Goal: Task Accomplishment & Management: Use online tool/utility

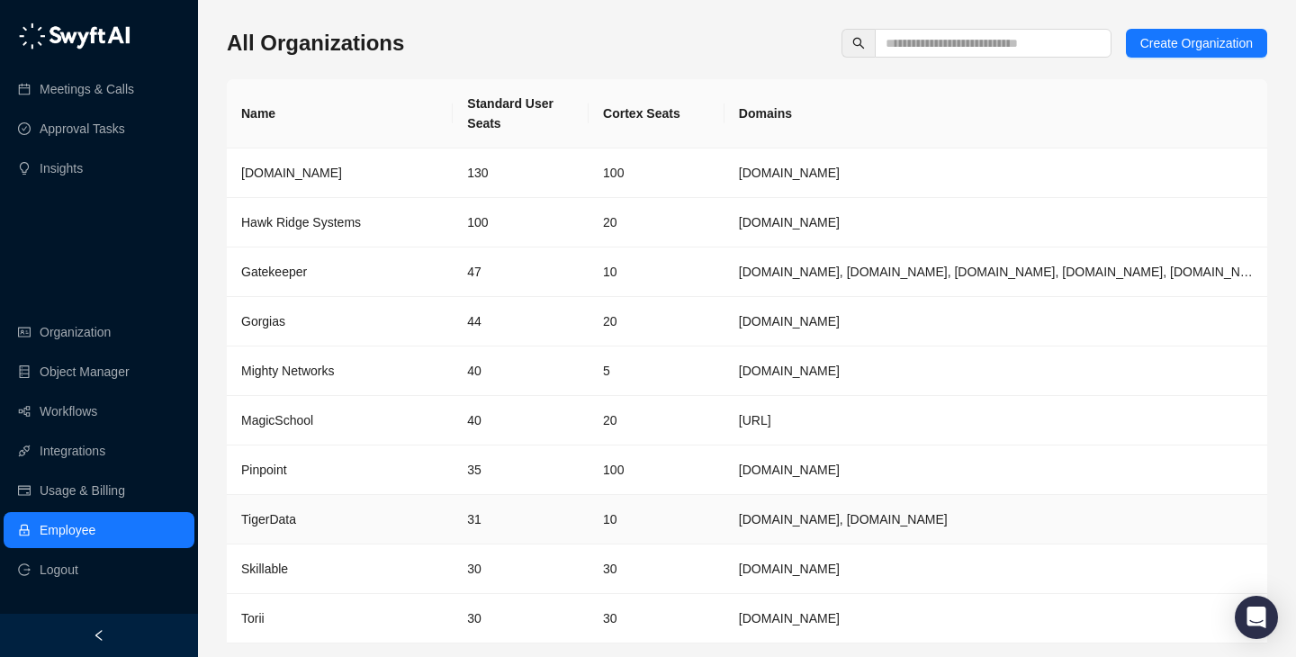
click at [677, 538] on td "10" at bounding box center [657, 520] width 136 height 50
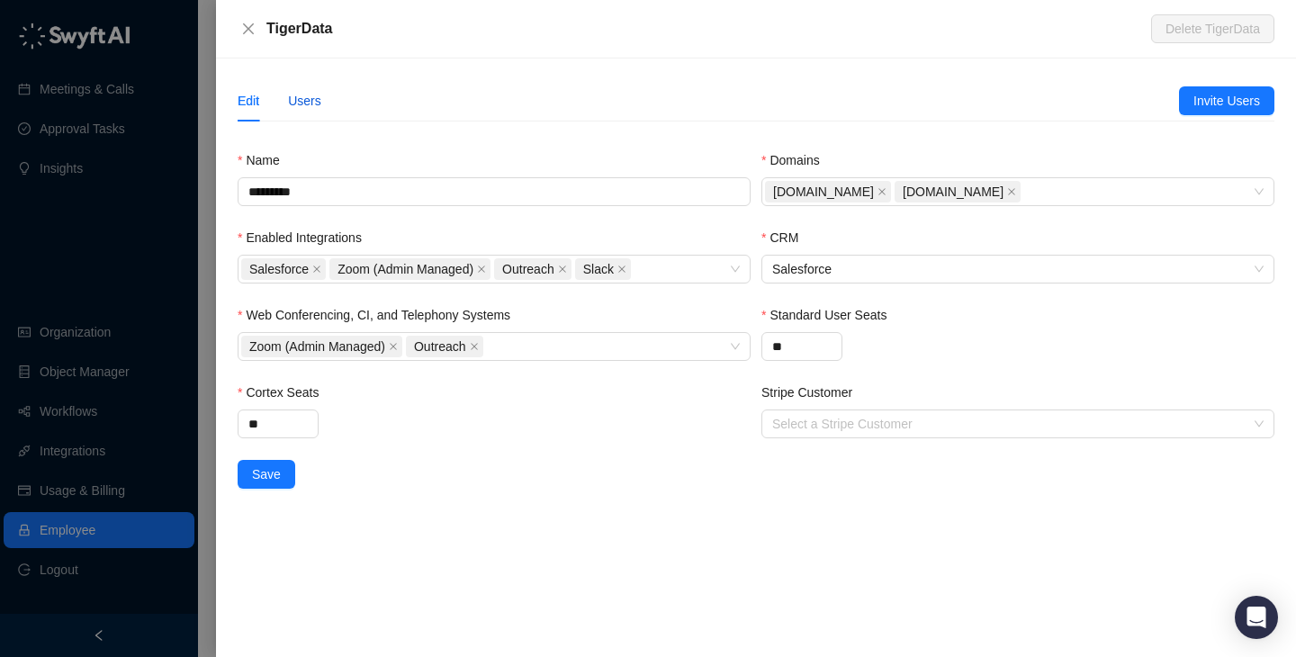
click at [314, 98] on div "Users" at bounding box center [304, 101] width 33 height 20
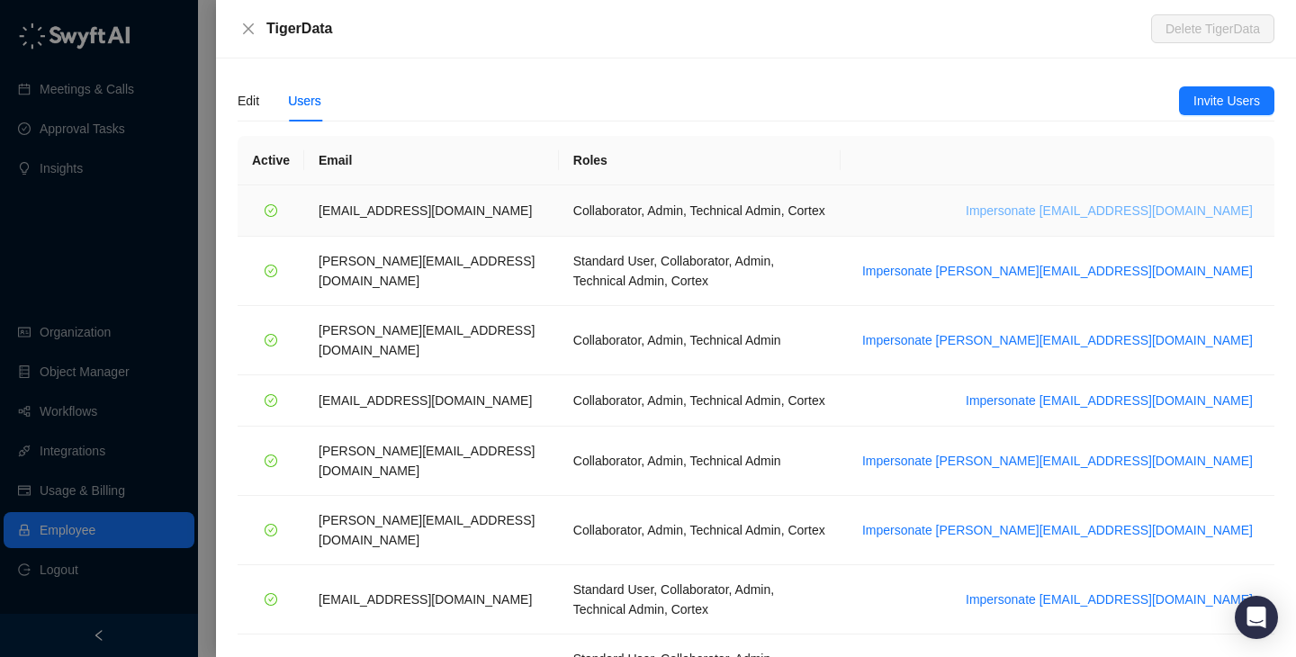
click at [1099, 209] on span "Impersonate [EMAIL_ADDRESS][DOMAIN_NAME]" at bounding box center [1109, 211] width 287 height 20
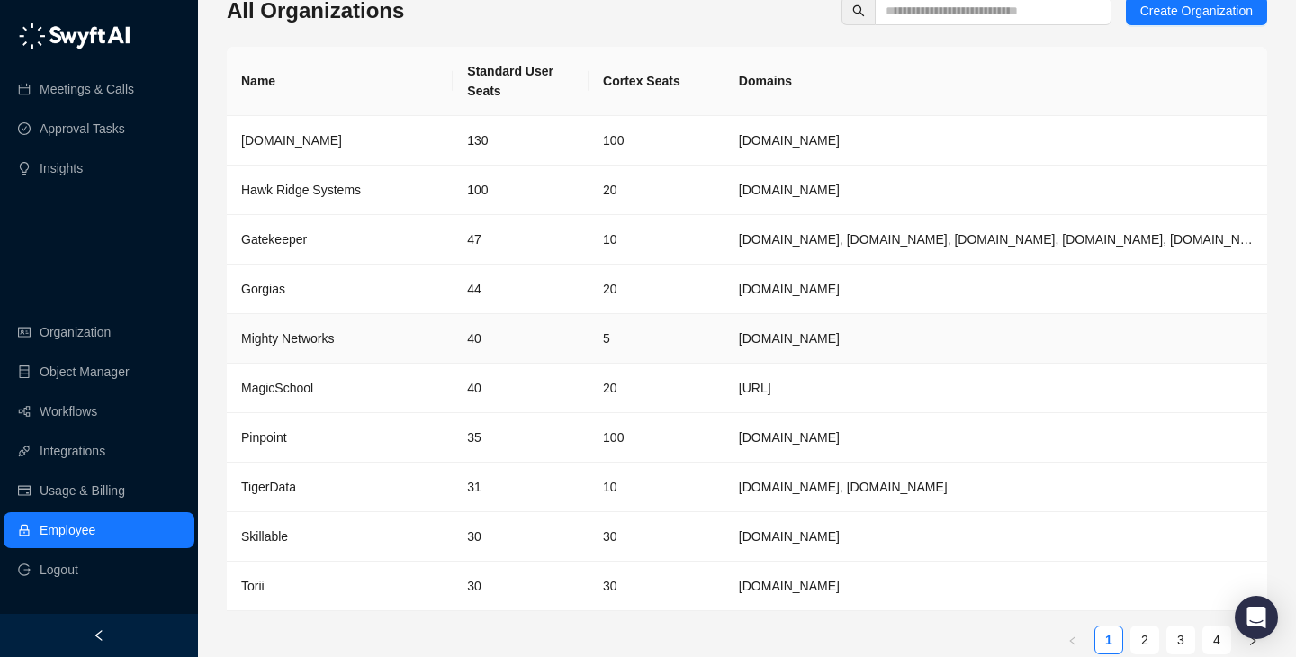
scroll to position [55, 0]
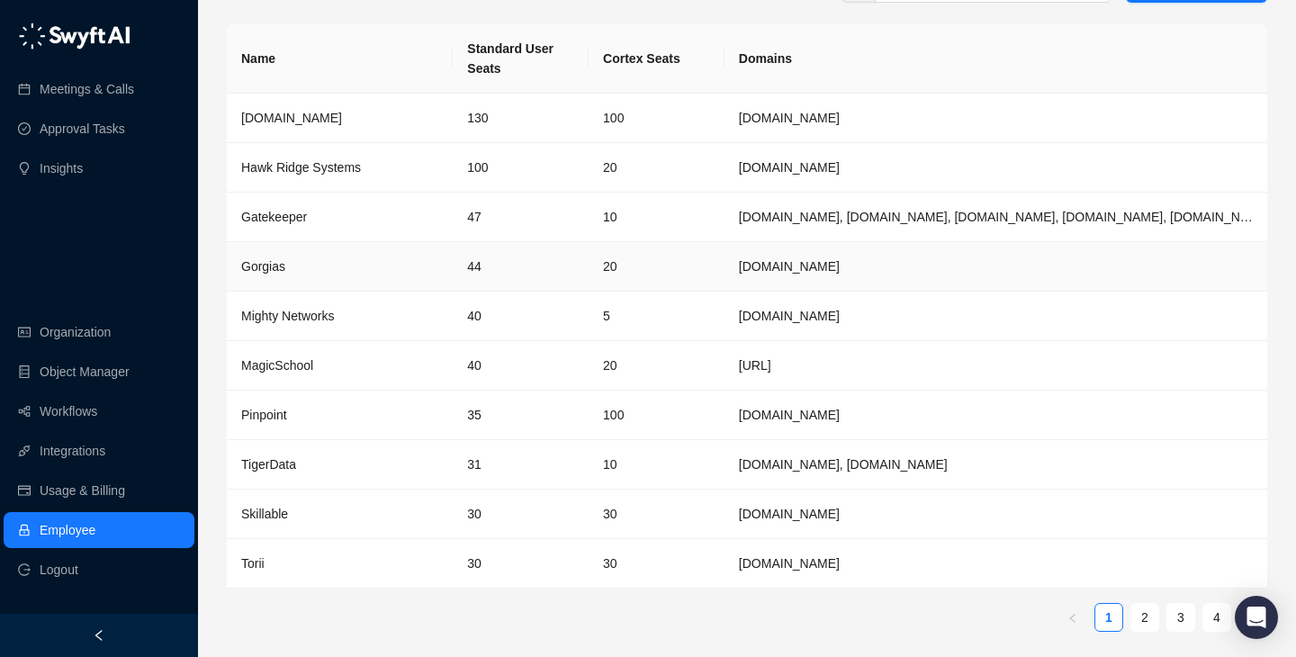
click at [384, 278] on td "Gorgias" at bounding box center [340, 267] width 226 height 50
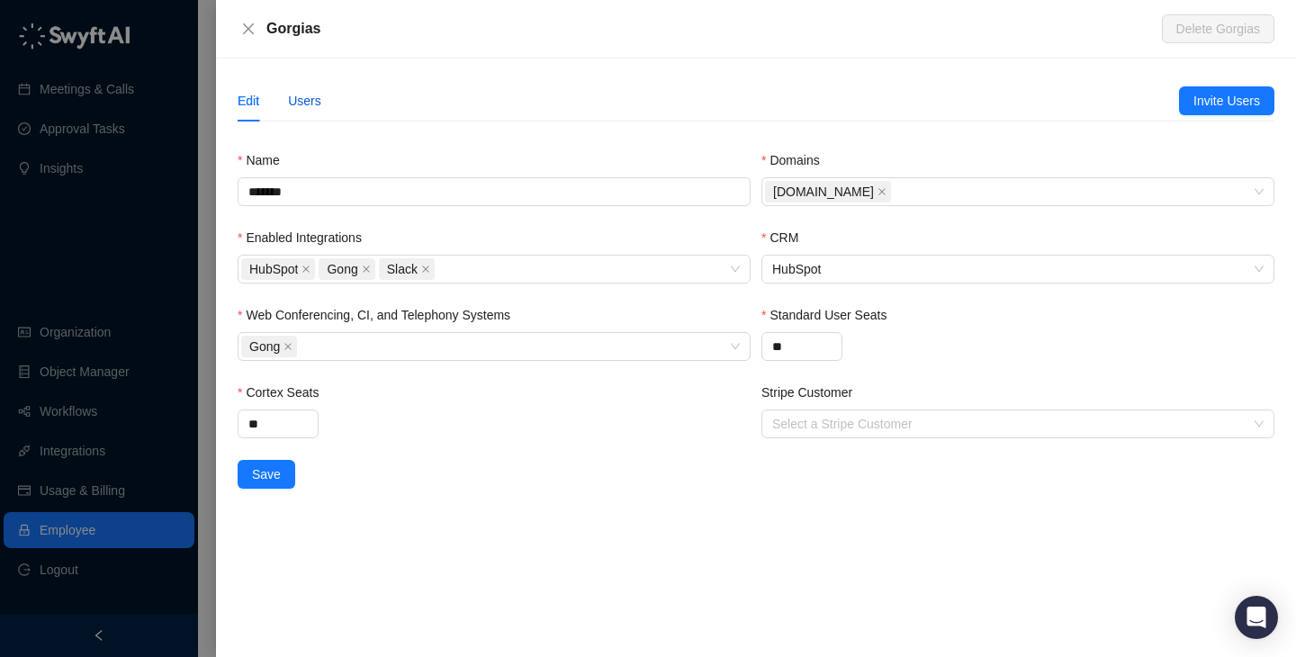
click at [301, 97] on div "Users" at bounding box center [304, 101] width 33 height 20
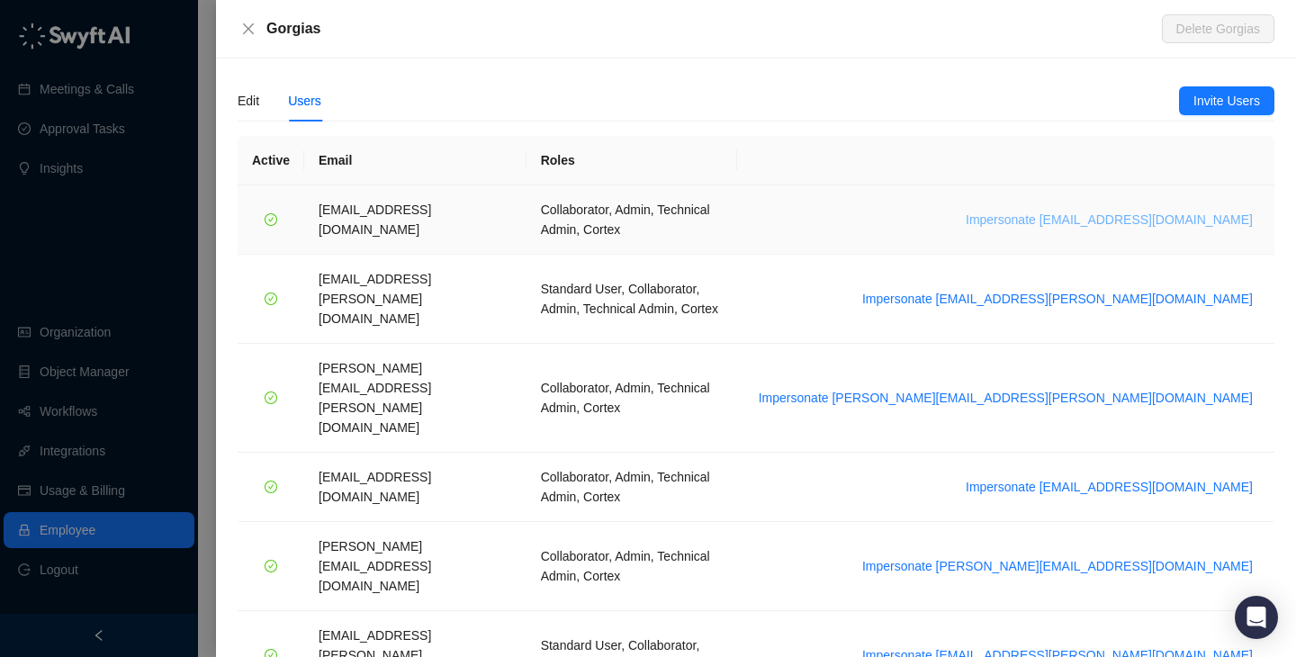
click at [1130, 212] on span "Impersonate arash.akhiani@gorgias.com" at bounding box center [1109, 220] width 287 height 20
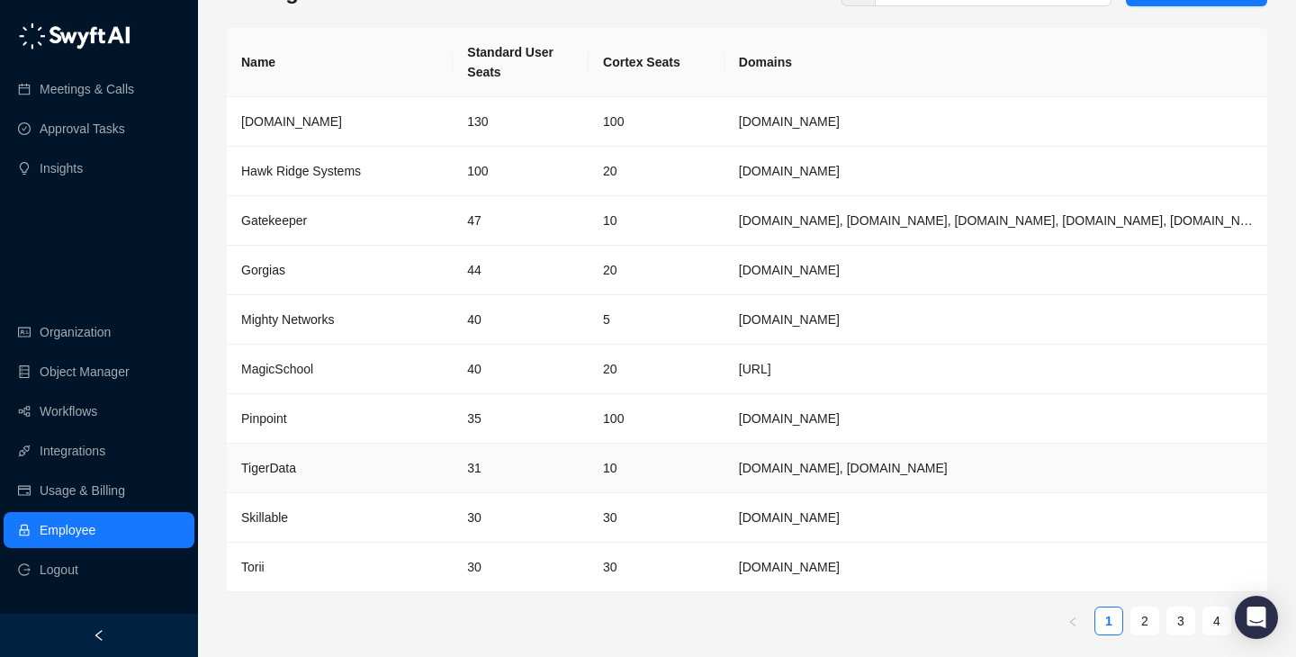
scroll to position [59, 0]
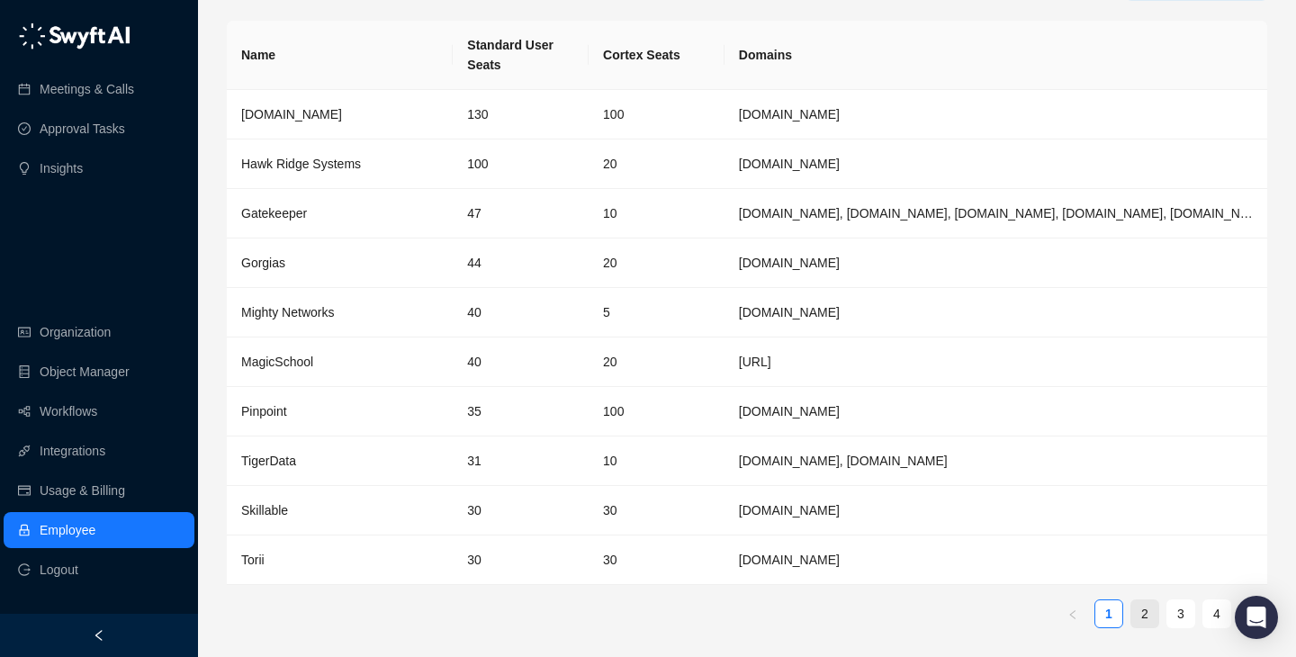
click at [1139, 618] on link "2" at bounding box center [1145, 613] width 27 height 27
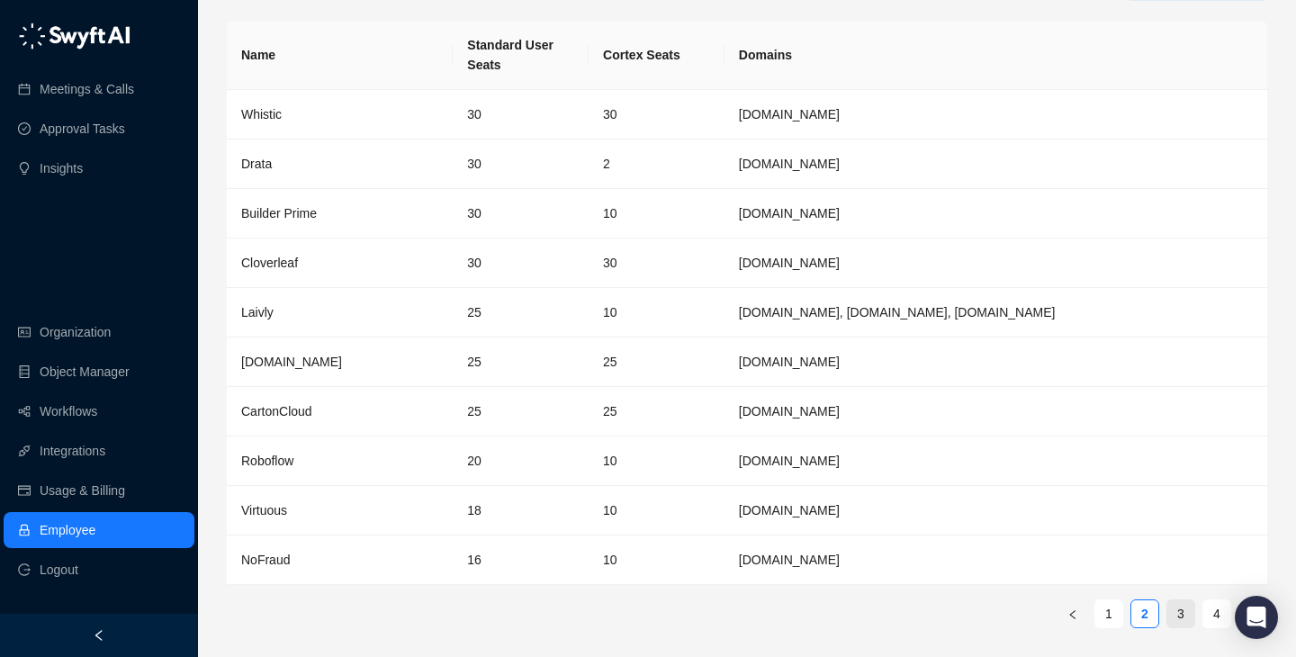
click at [1186, 616] on link "3" at bounding box center [1181, 613] width 27 height 27
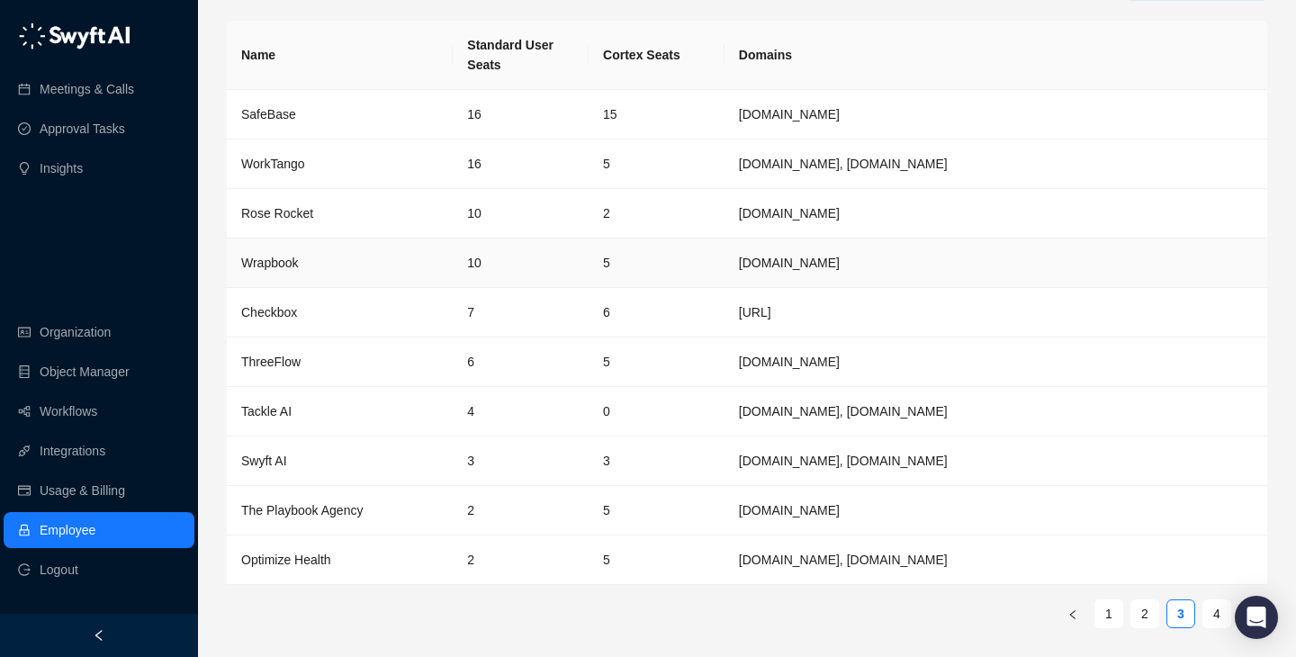
click at [479, 255] on td "10" at bounding box center [521, 264] width 136 height 50
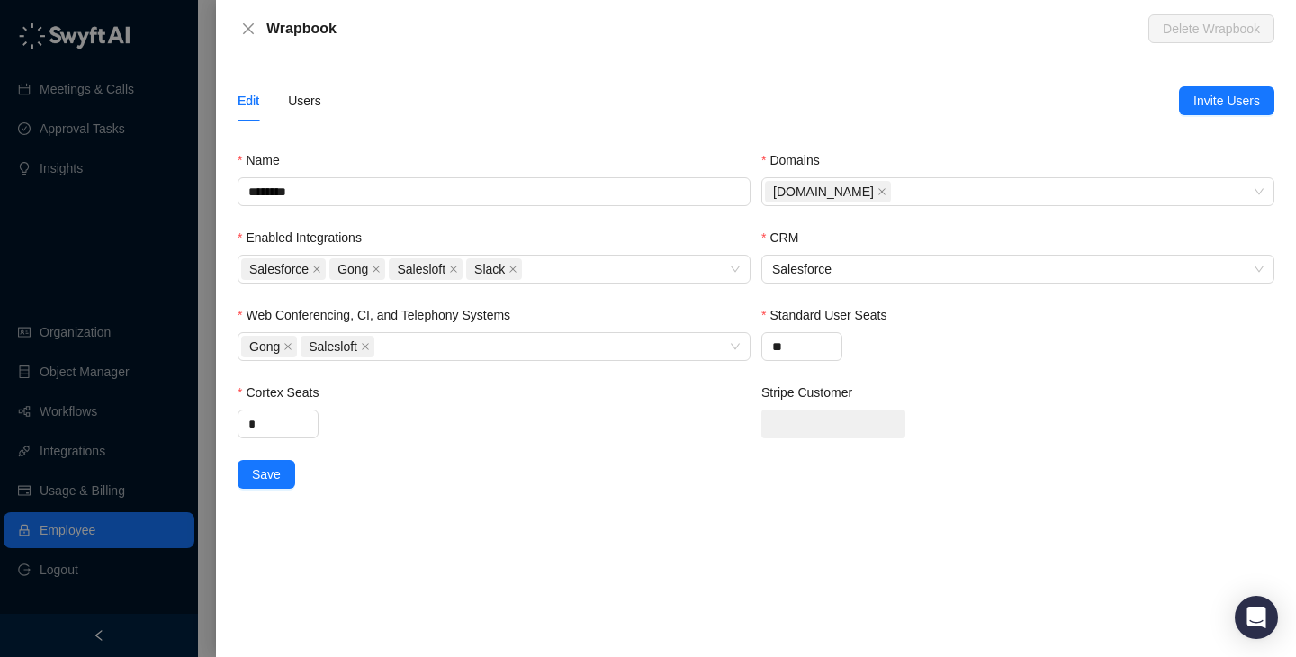
click at [311, 111] on div "Users" at bounding box center [304, 100] width 33 height 41
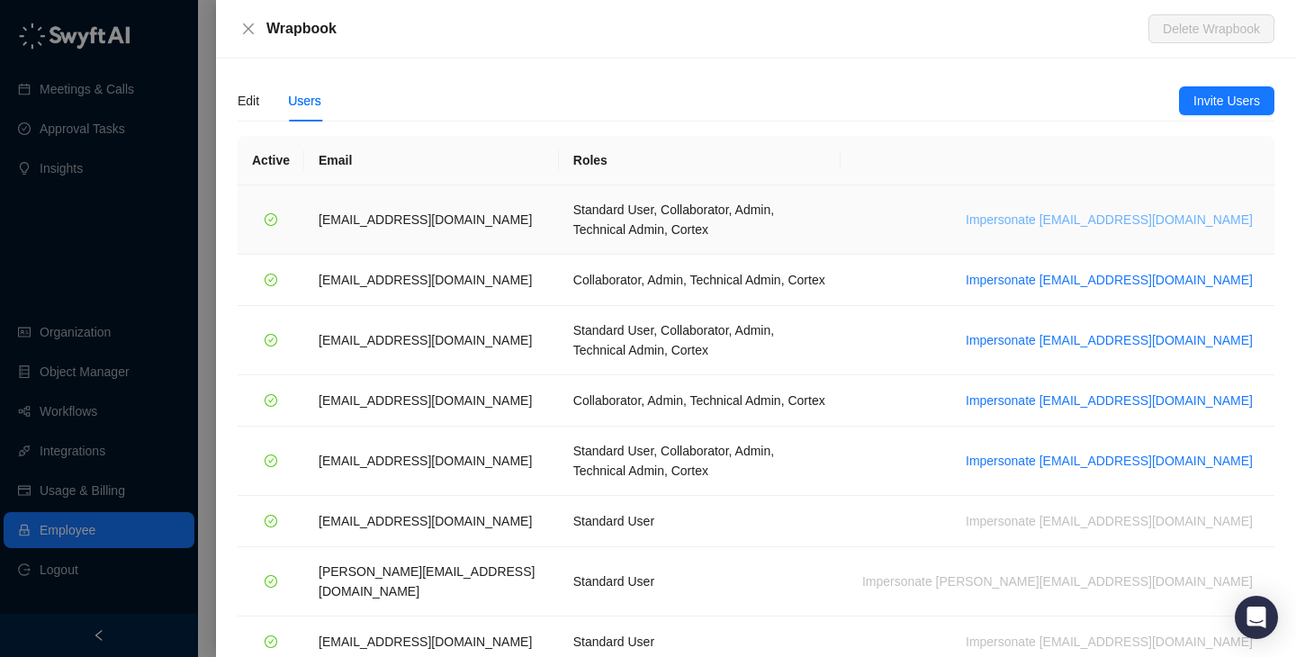
click at [1102, 210] on span "Impersonate jdailey@wrapbook.com" at bounding box center [1109, 220] width 287 height 20
